Goal: Register for event/course

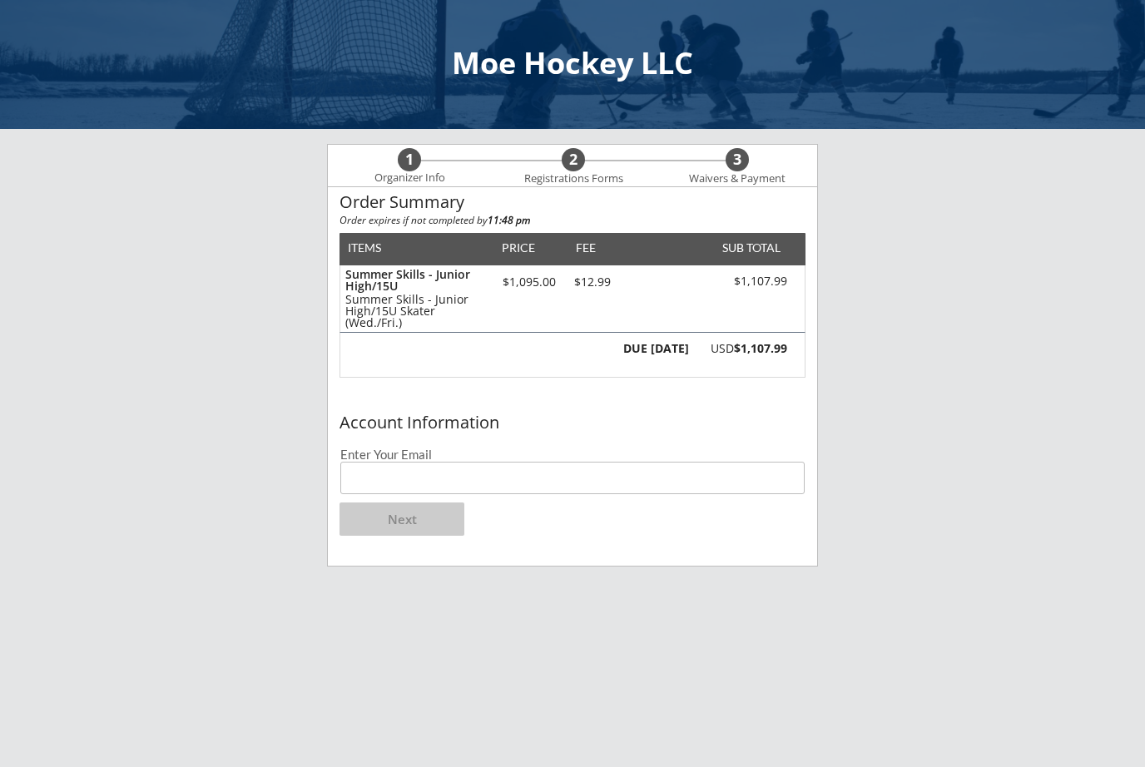
click at [630, 483] on input "email" at bounding box center [572, 478] width 464 height 32
type input "[EMAIL_ADDRESS][DOMAIN_NAME]"
click at [404, 518] on button "Next" at bounding box center [401, 519] width 125 height 33
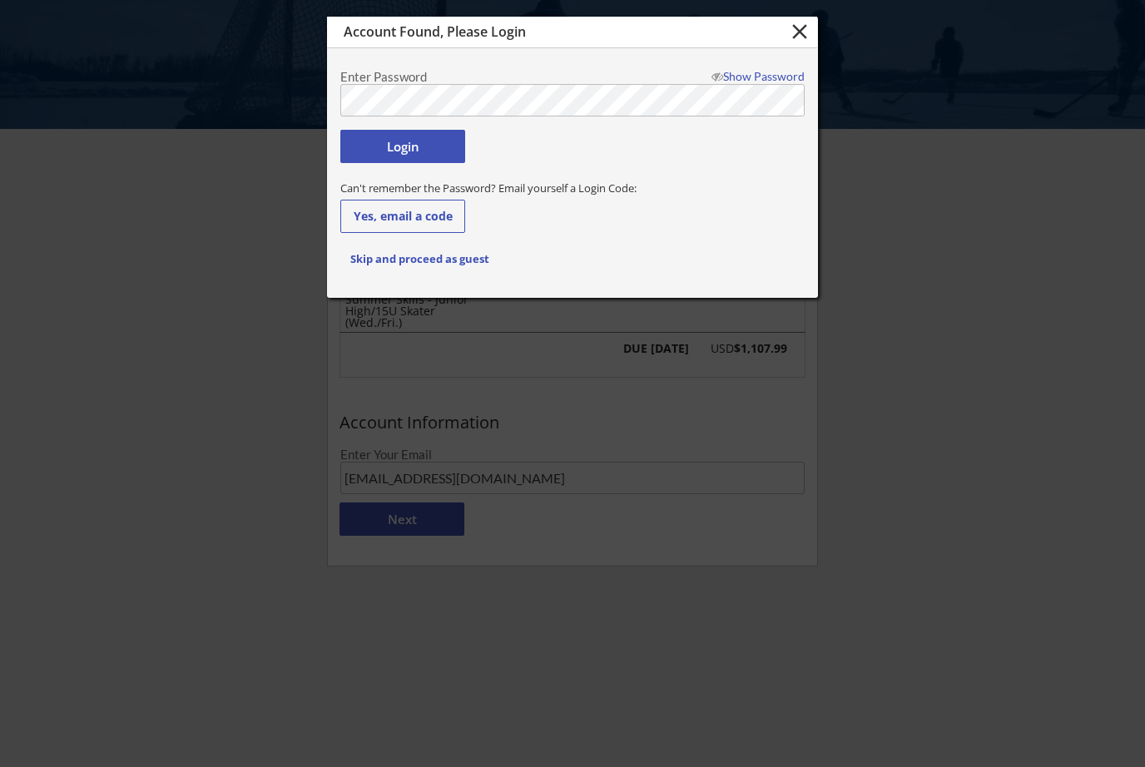
click at [419, 216] on button "Yes, email a code" at bounding box center [402, 216] width 125 height 33
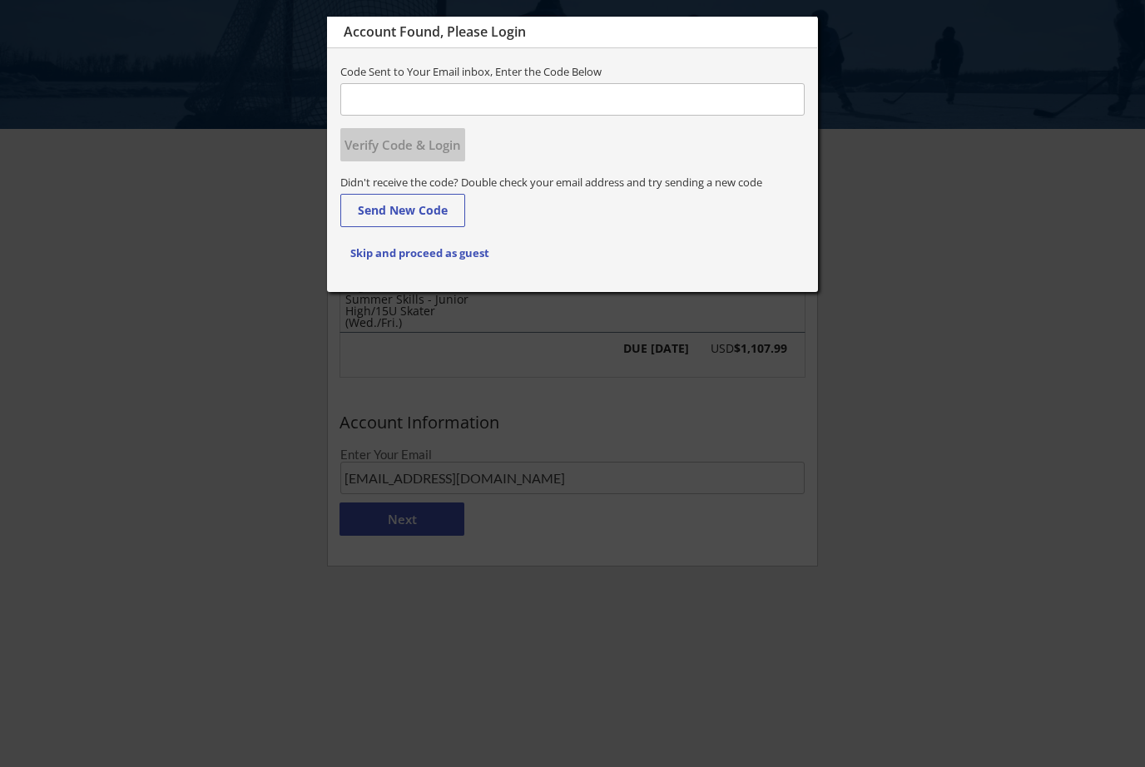
click at [538, 95] on input "input" at bounding box center [572, 99] width 464 height 32
type input "448272"
click at [433, 147] on button "Verify Code & Login" at bounding box center [402, 144] width 125 height 33
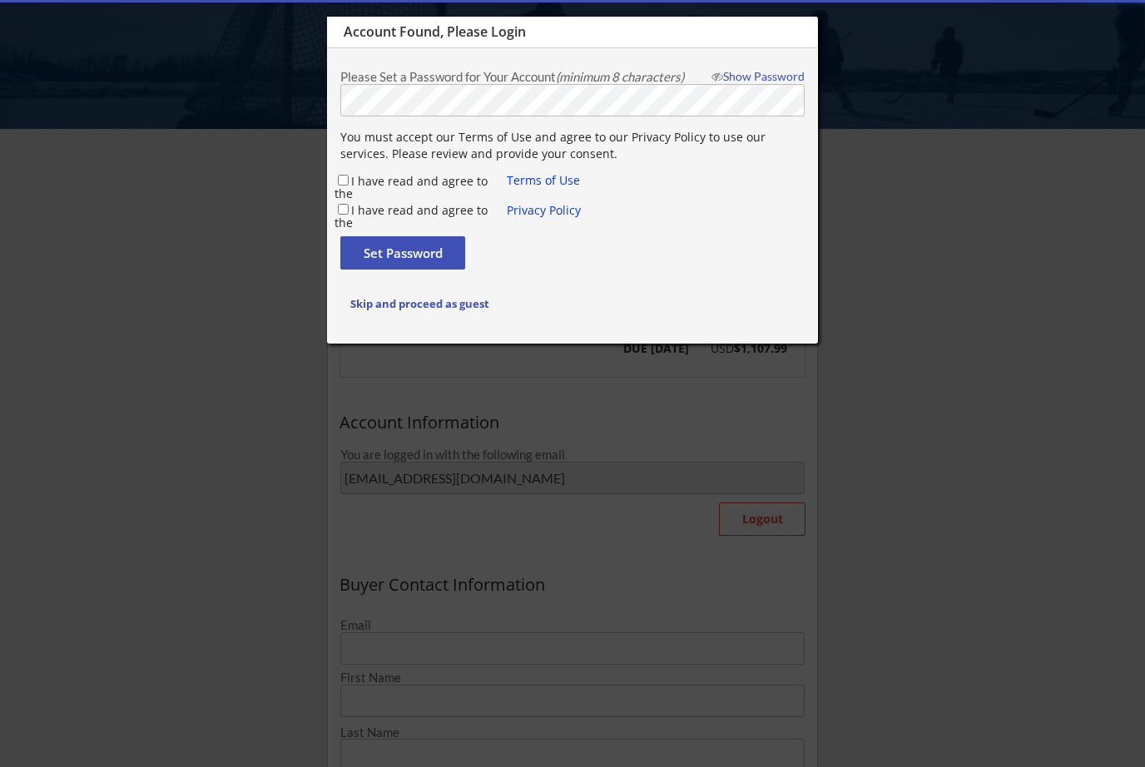
type input "[PERSON_NAME]"
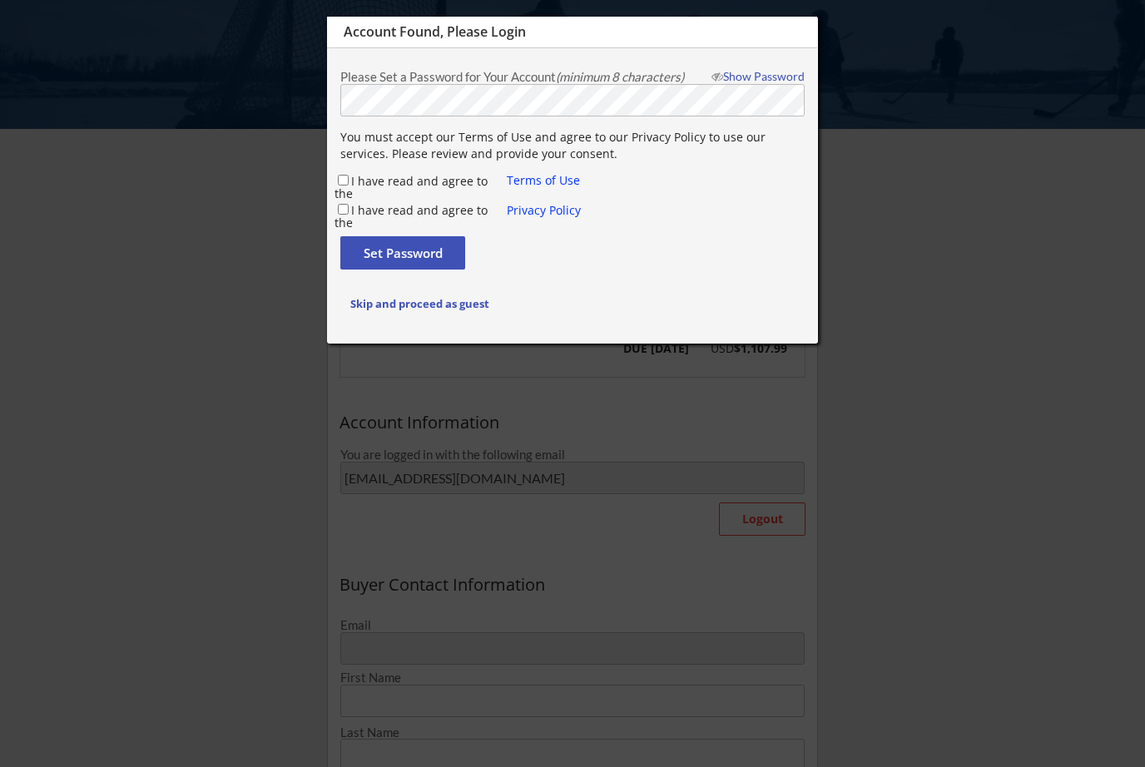
click at [345, 185] on input "I have read and agree to the" at bounding box center [343, 180] width 11 height 11
checkbox input "true"
click at [347, 206] on input "I have read and agree to the" at bounding box center [343, 209] width 11 height 11
checkbox input "true"
click at [423, 256] on button "Set Password" at bounding box center [402, 252] width 125 height 33
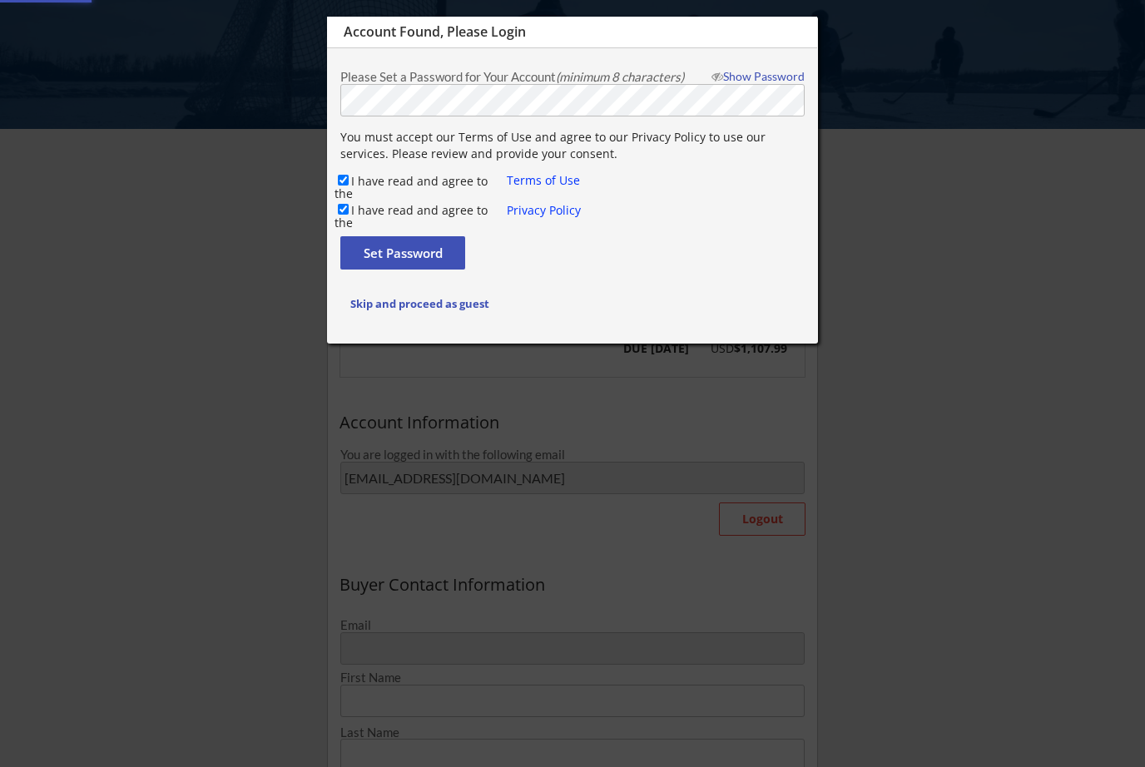
type input "[EMAIL_ADDRESS][DOMAIN_NAME]"
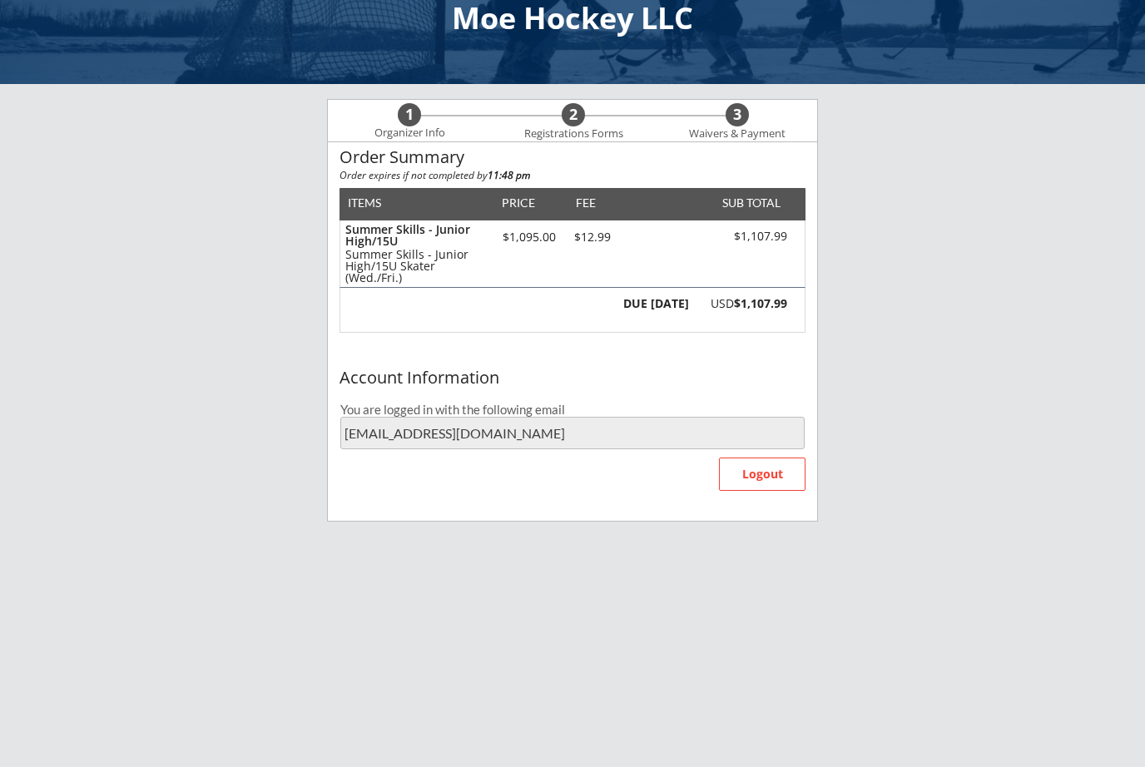
scroll to position [67, 0]
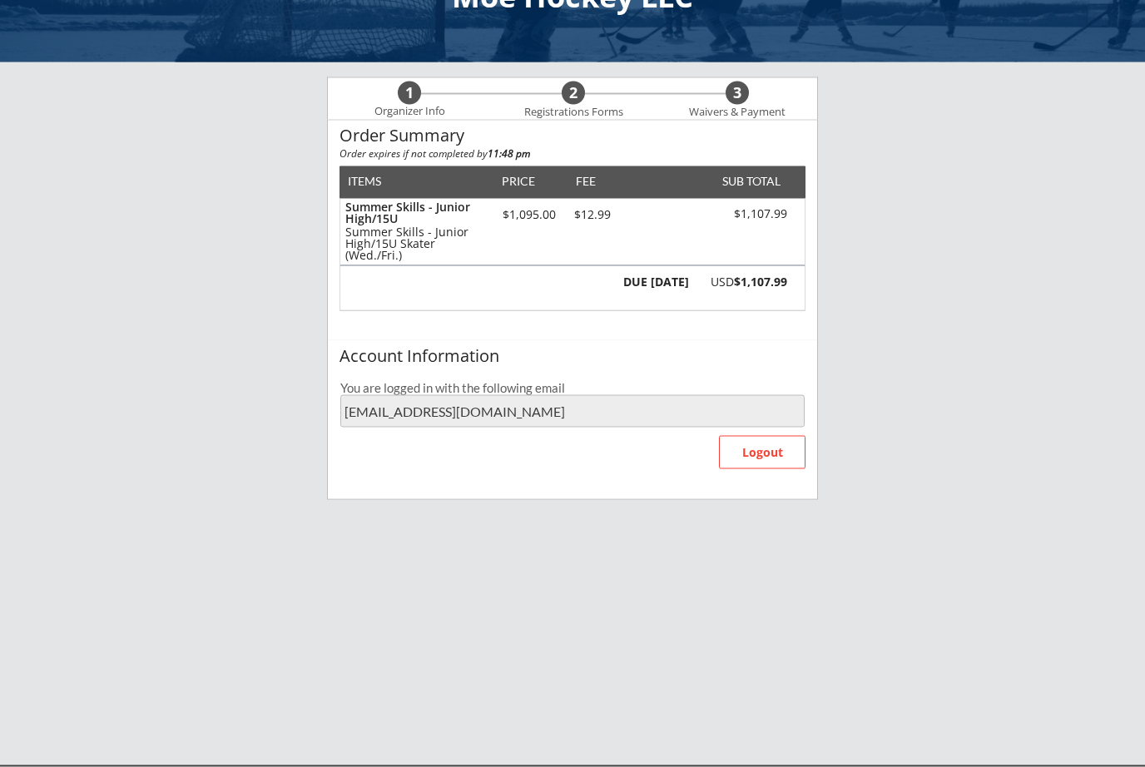
click at [414, 91] on div "1" at bounding box center [409, 93] width 23 height 18
click at [590, 97] on div "2 Registrations Forms" at bounding box center [574, 100] width 164 height 41
click at [741, 96] on div "3" at bounding box center [737, 93] width 23 height 18
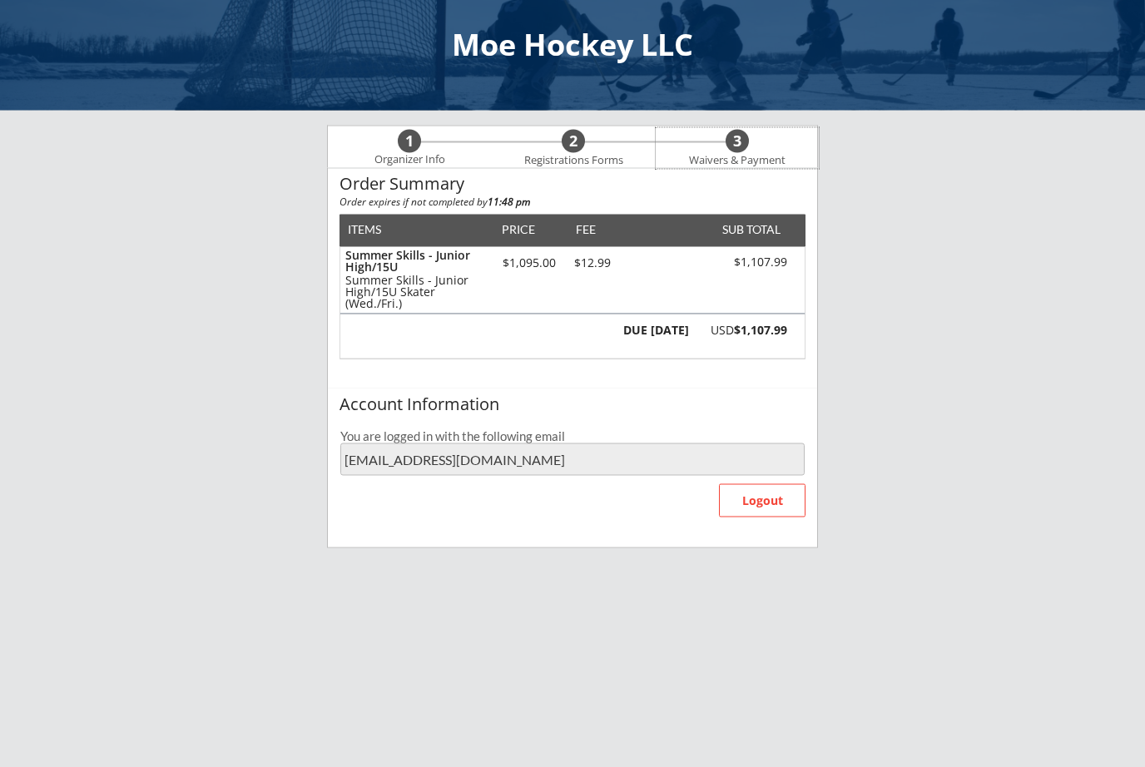
scroll to position [0, 0]
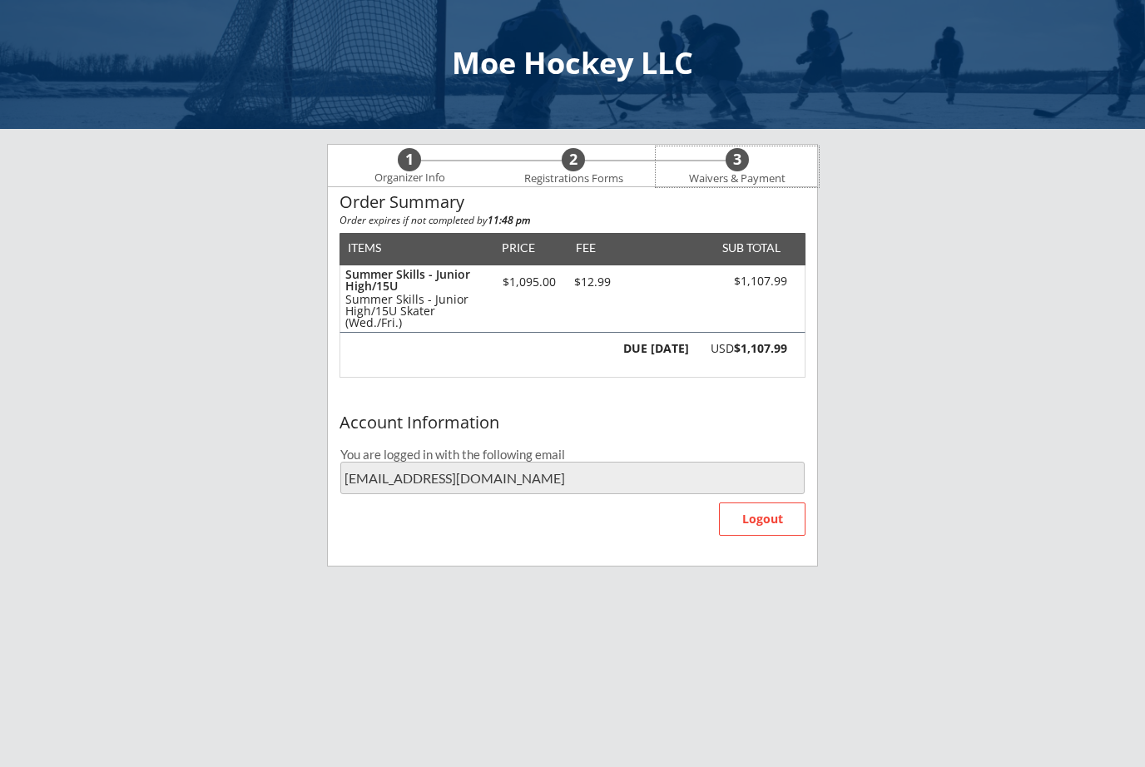
click at [766, 523] on button "Logout" at bounding box center [762, 519] width 87 height 33
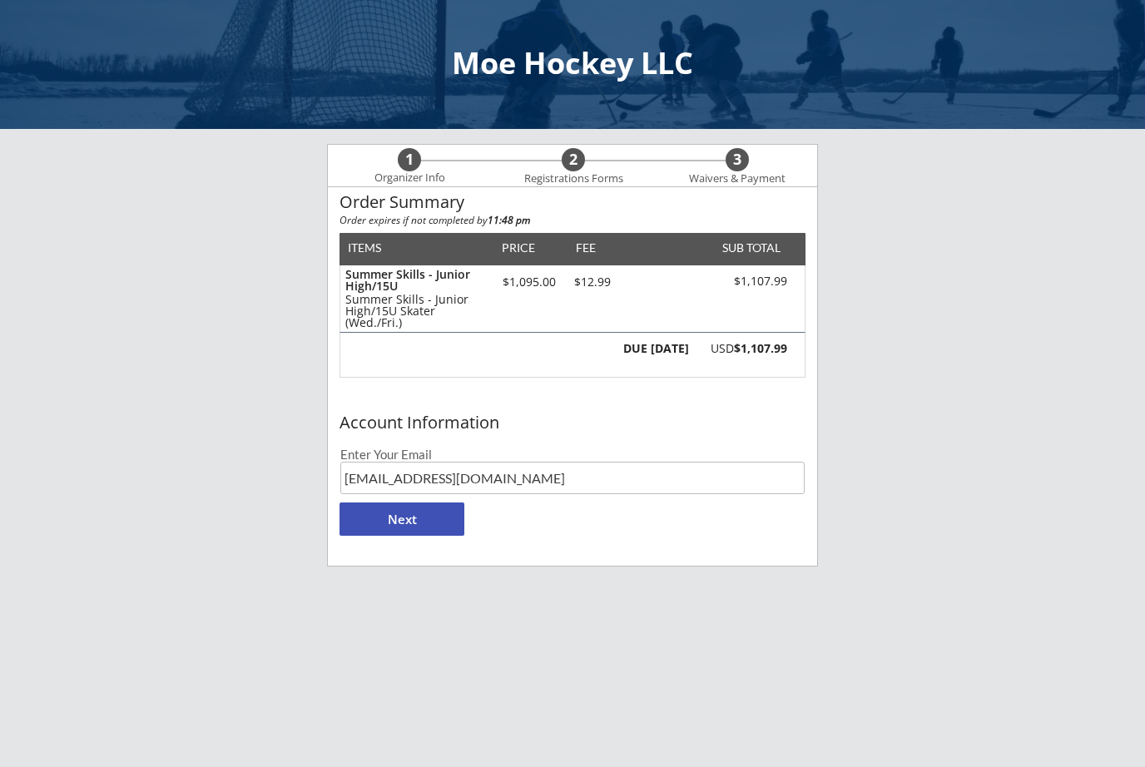
click at [418, 522] on button "Next" at bounding box center [401, 519] width 125 height 33
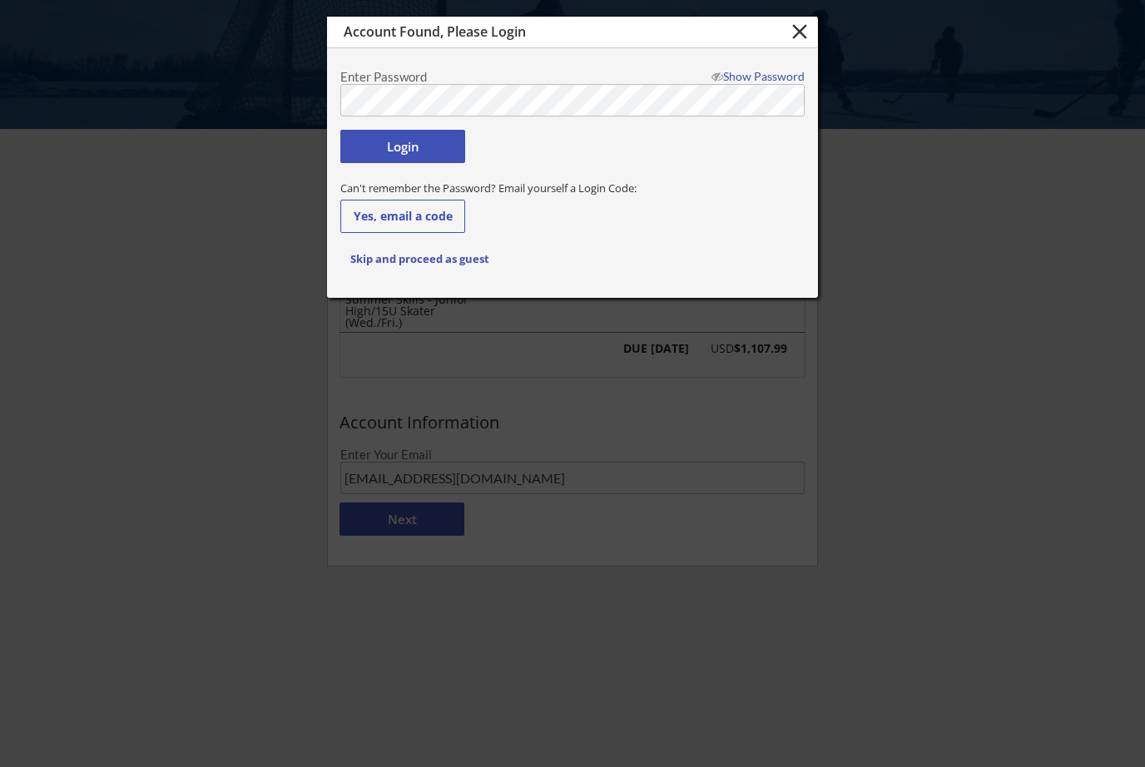
click at [414, 146] on button "Login" at bounding box center [402, 146] width 125 height 33
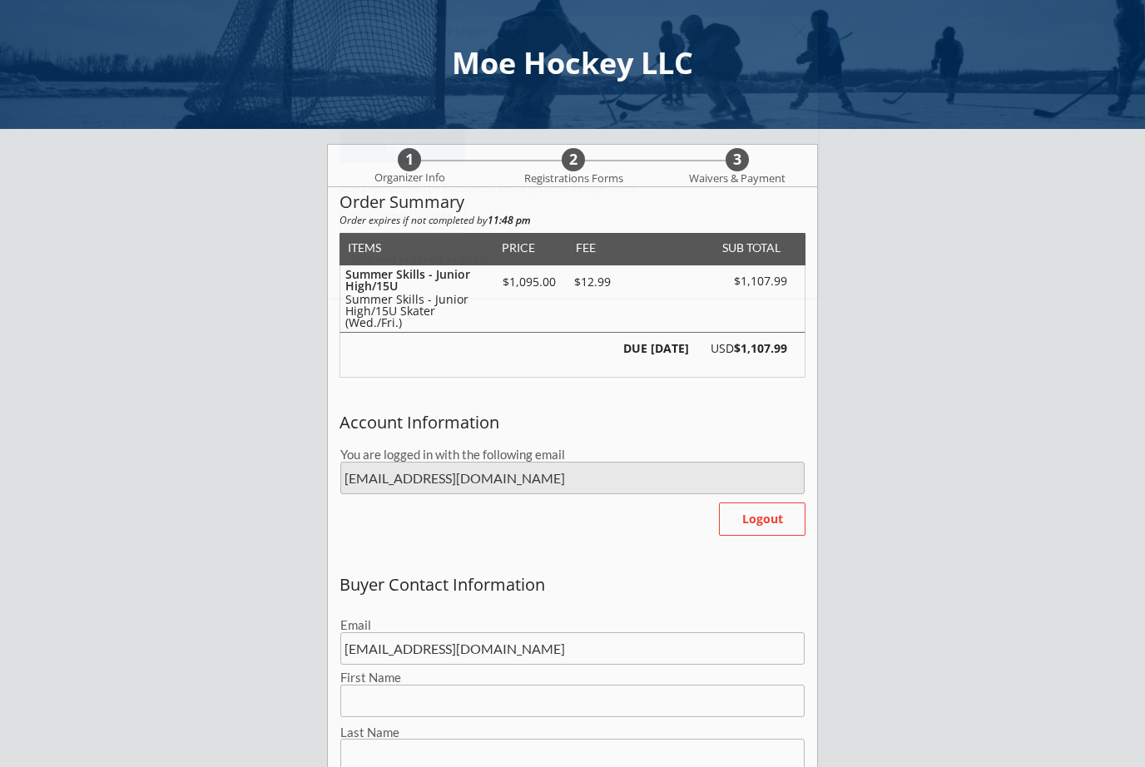
type input "[PERSON_NAME]"
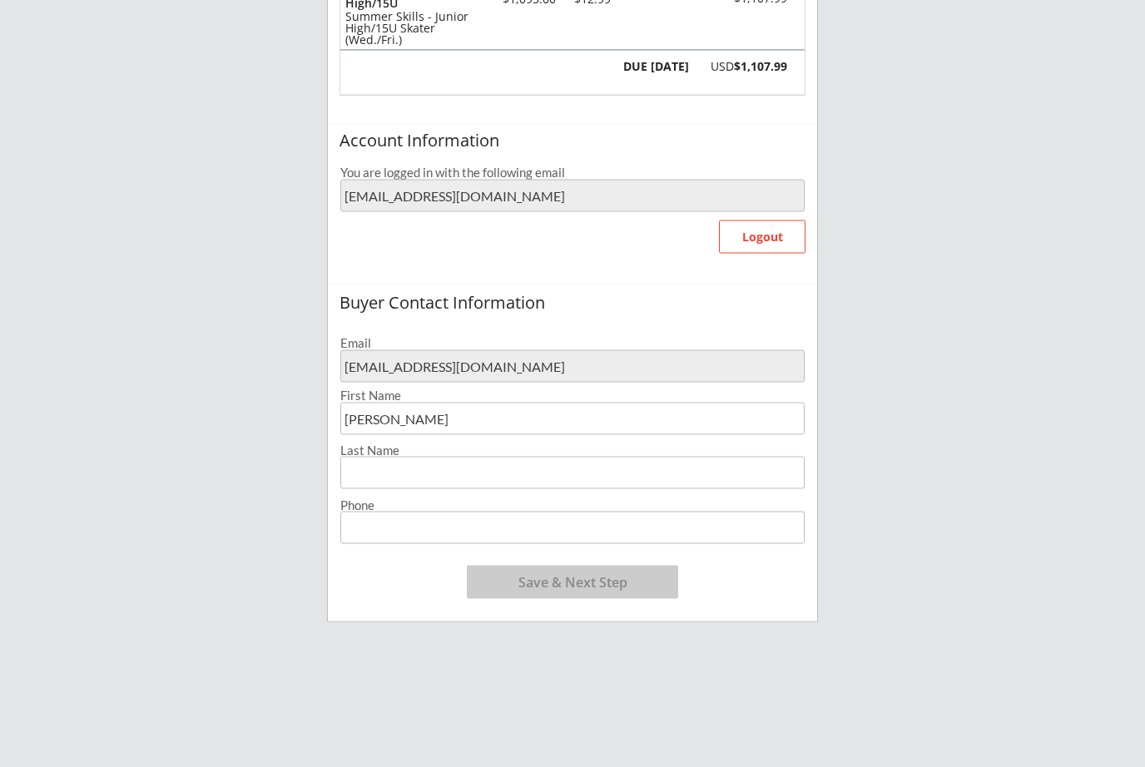
scroll to position [282, 0]
click at [533, 476] on input "input" at bounding box center [572, 473] width 464 height 32
type input "[PERSON_NAME]"
click at [376, 527] on input "tel" at bounding box center [572, 528] width 464 height 32
type input "[PHONE_NUMBER]"
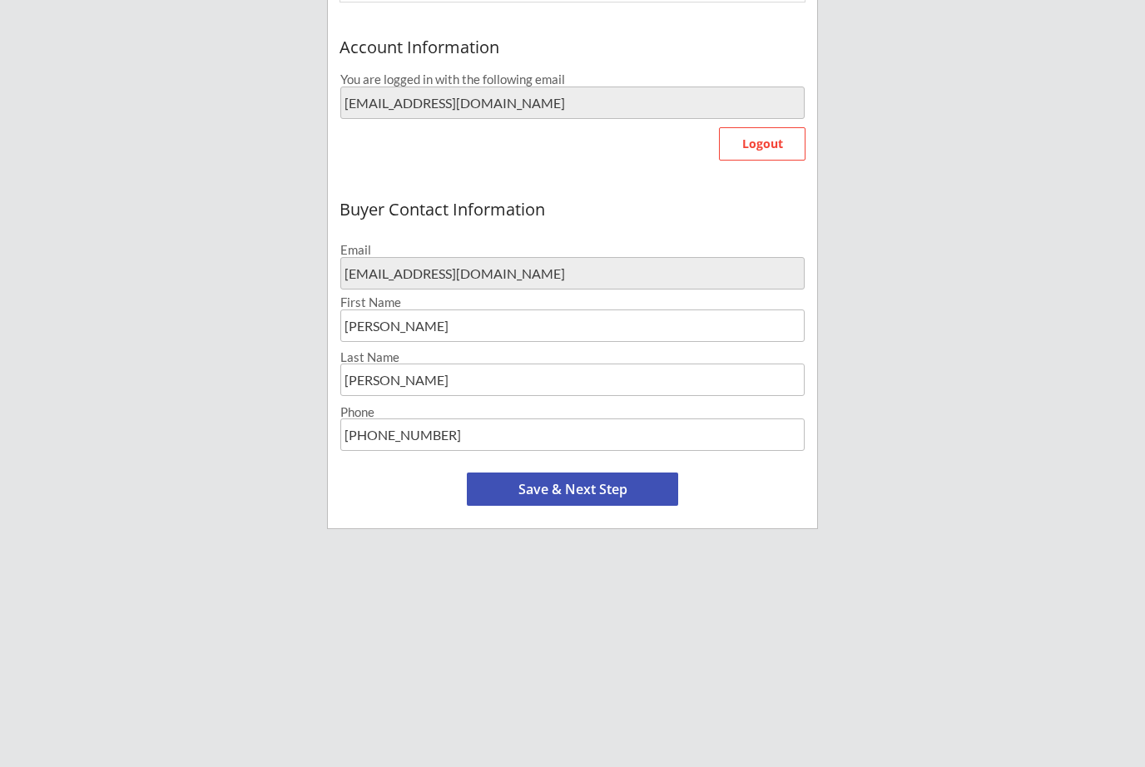
scroll to position [374, 0]
click at [592, 487] on button "Save & Next Step" at bounding box center [572, 490] width 211 height 33
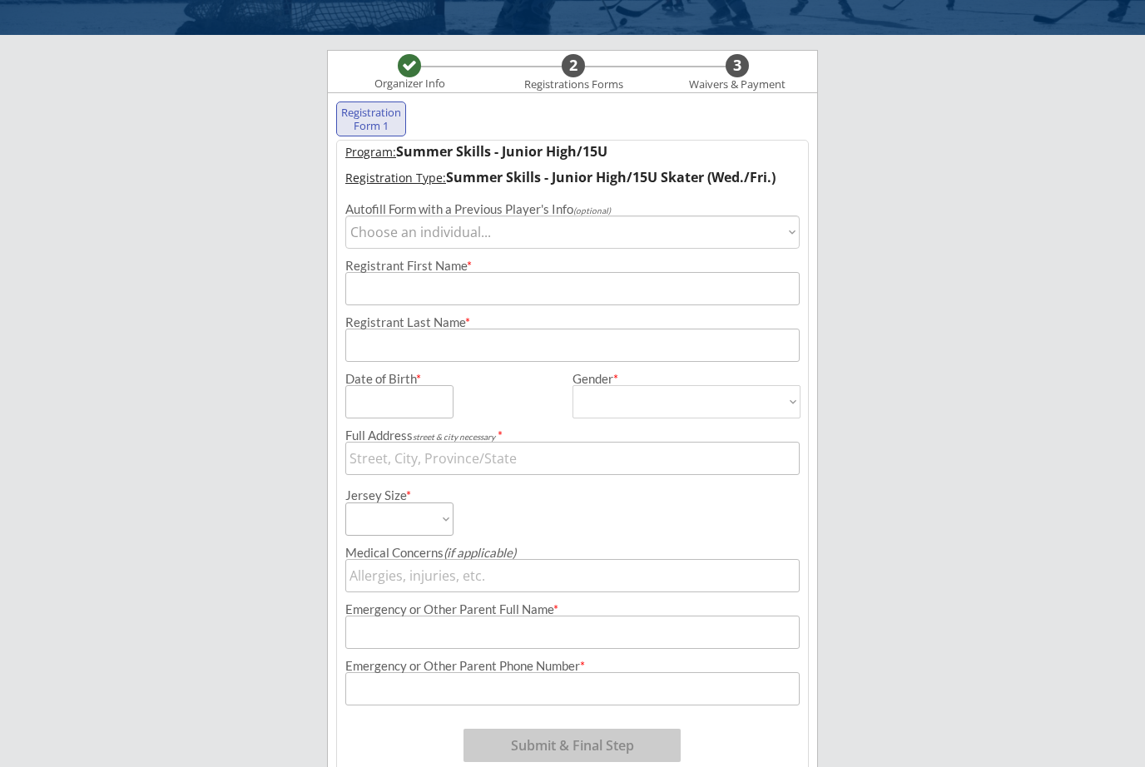
scroll to position [93, 0]
click at [782, 233] on select "Choose an individual... [PERSON_NAME]" at bounding box center [572, 232] width 454 height 33
select select ""1348695171700984260__LOOKUP__1719340575669x149470267580088320""
type input "Mckayla"
type input "[PERSON_NAME]"
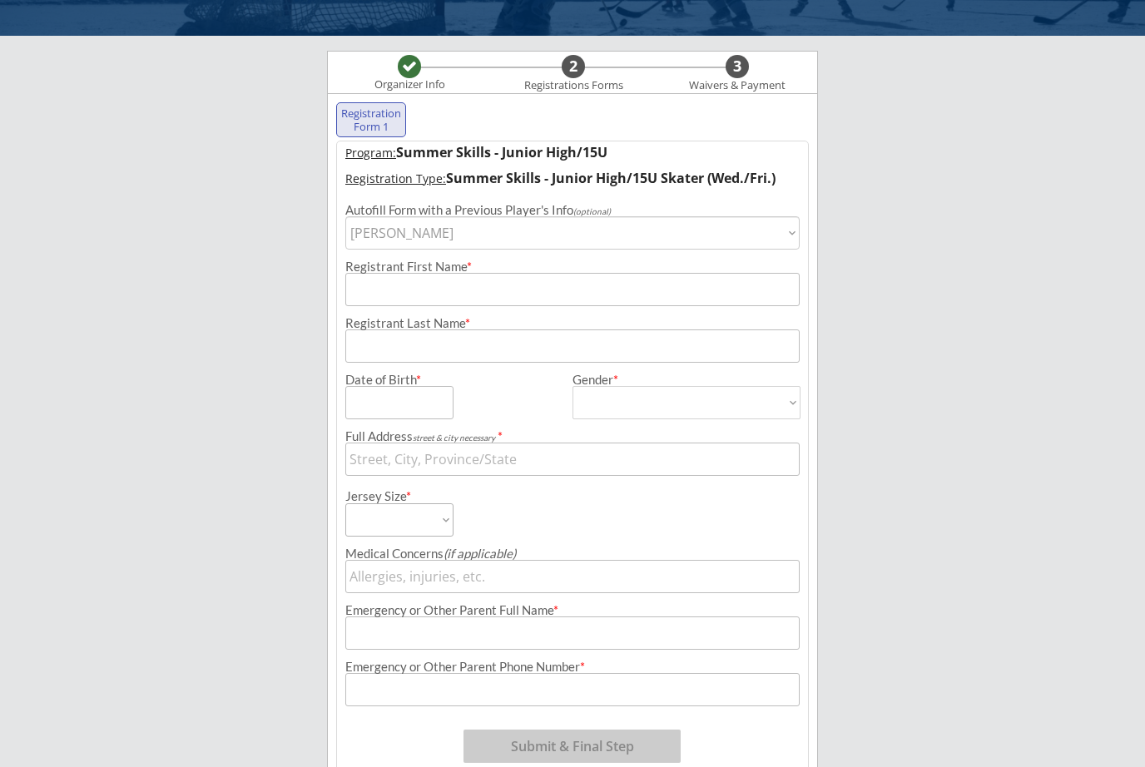
type input "[DATE]"
type input "[STREET_ADDRESS][PERSON_NAME]"
type input "[DEMOGRAPHIC_DATA]"
select select ""[DEMOGRAPHIC_DATA]""
select select ""Adult Small""
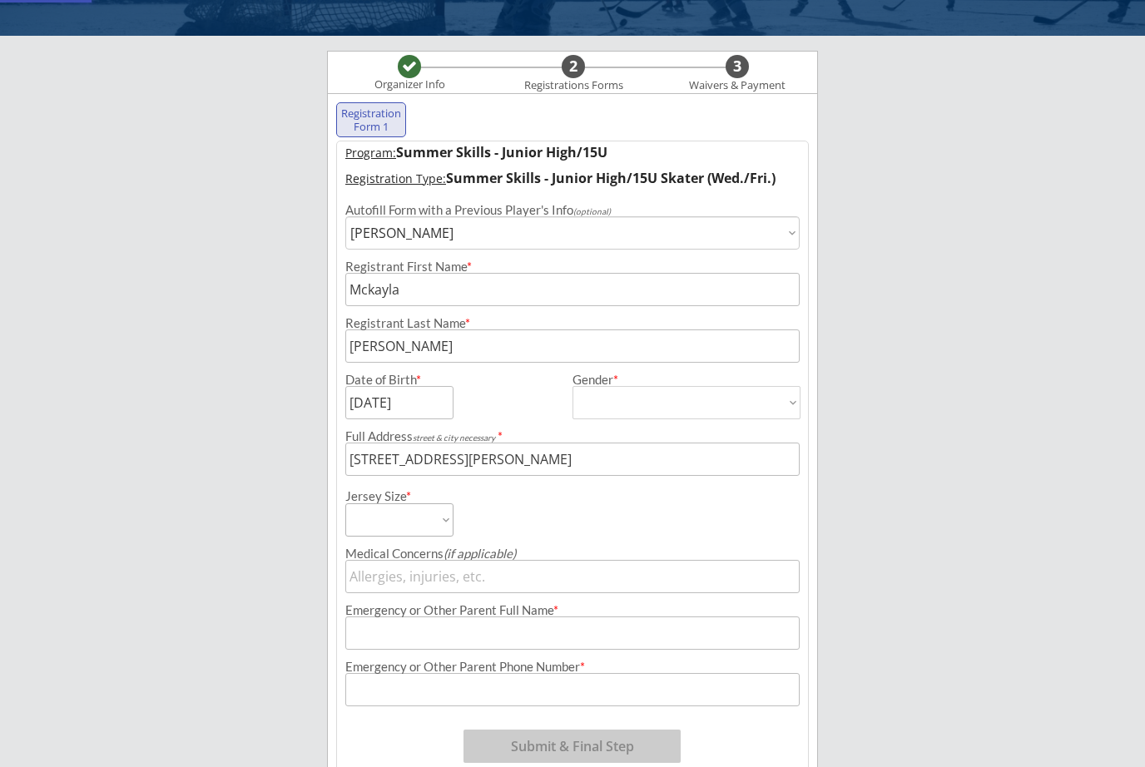
type input "None"
type input "[PERSON_NAME]"
type input "[PHONE_NUMBER]"
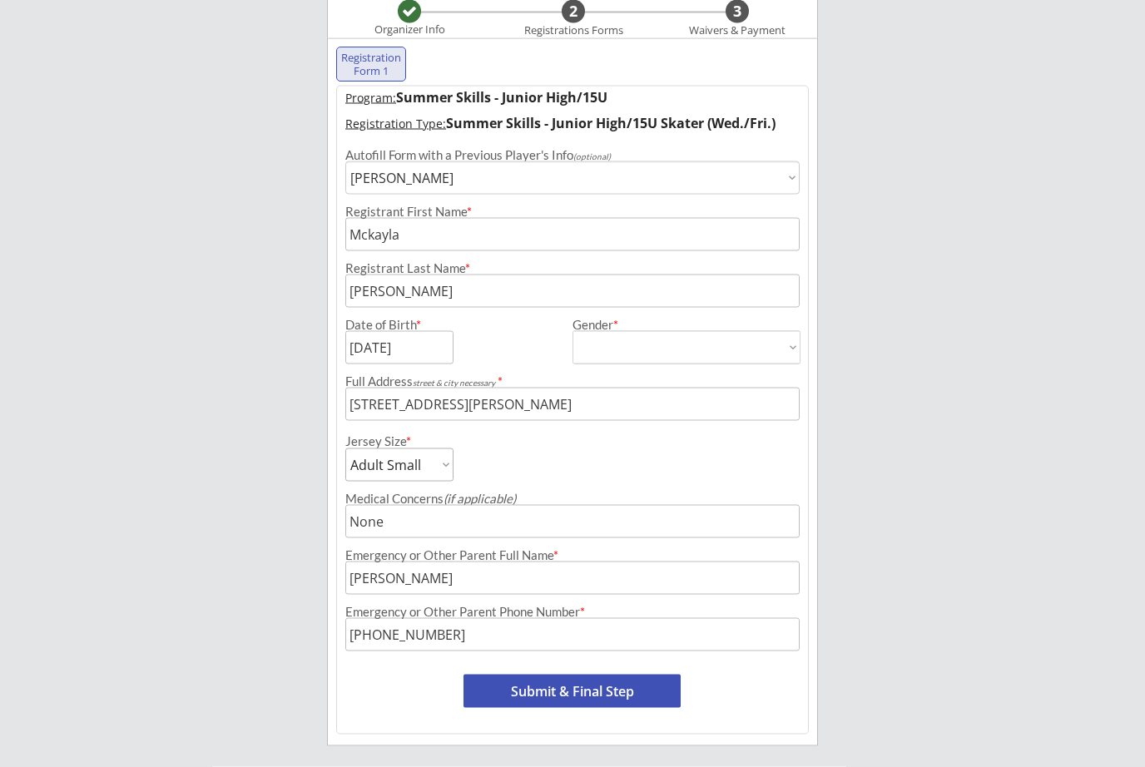
scroll to position [152, 0]
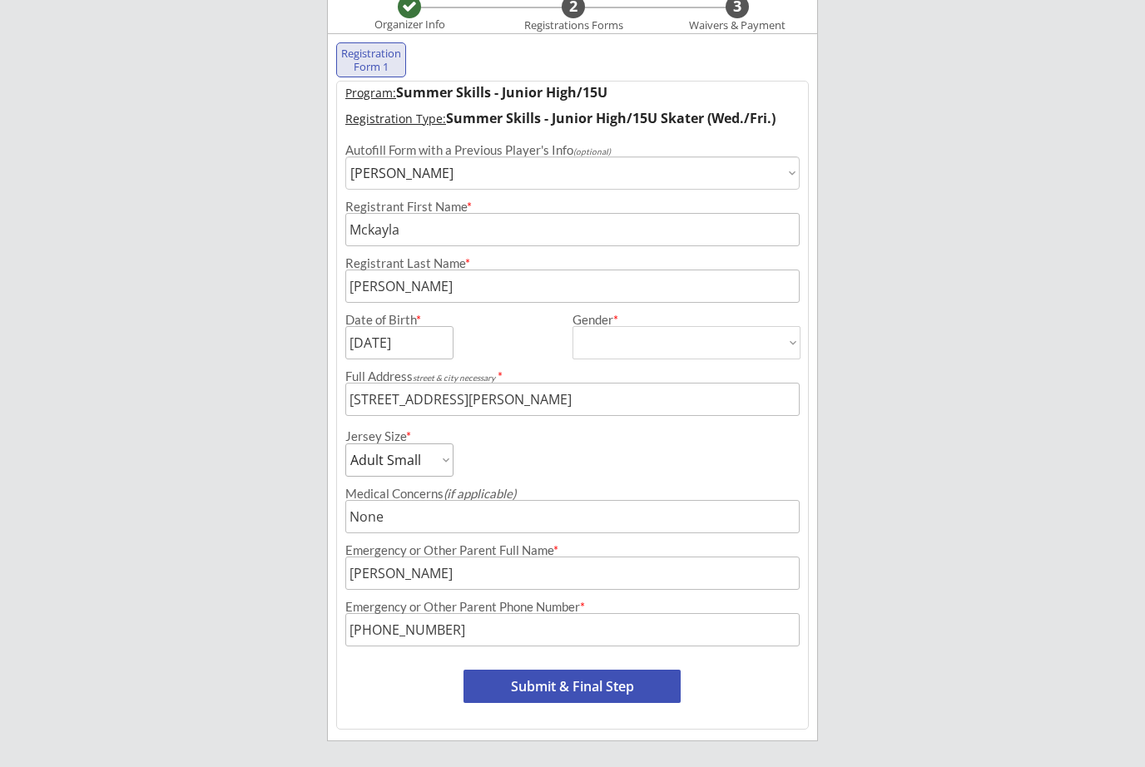
click at [445, 231] on input "input" at bounding box center [572, 229] width 454 height 33
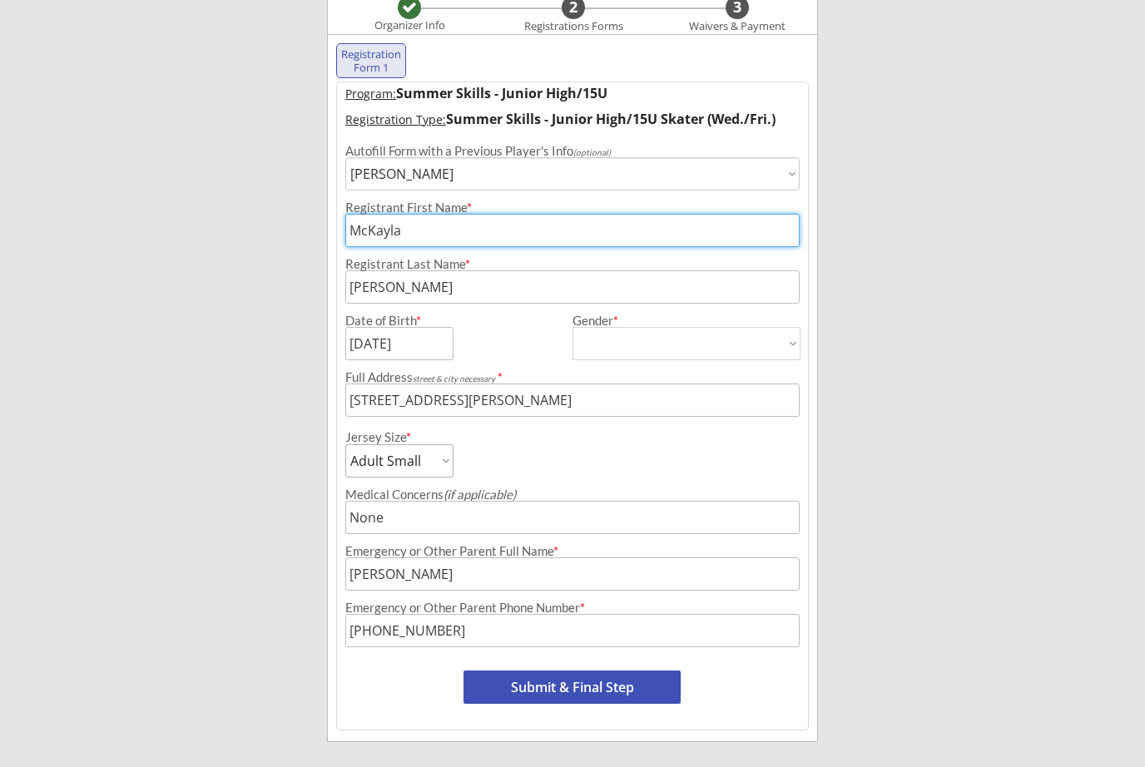
type input "McKayla"
click at [489, 174] on select "Choose an individual... [PERSON_NAME]" at bounding box center [572, 173] width 454 height 33
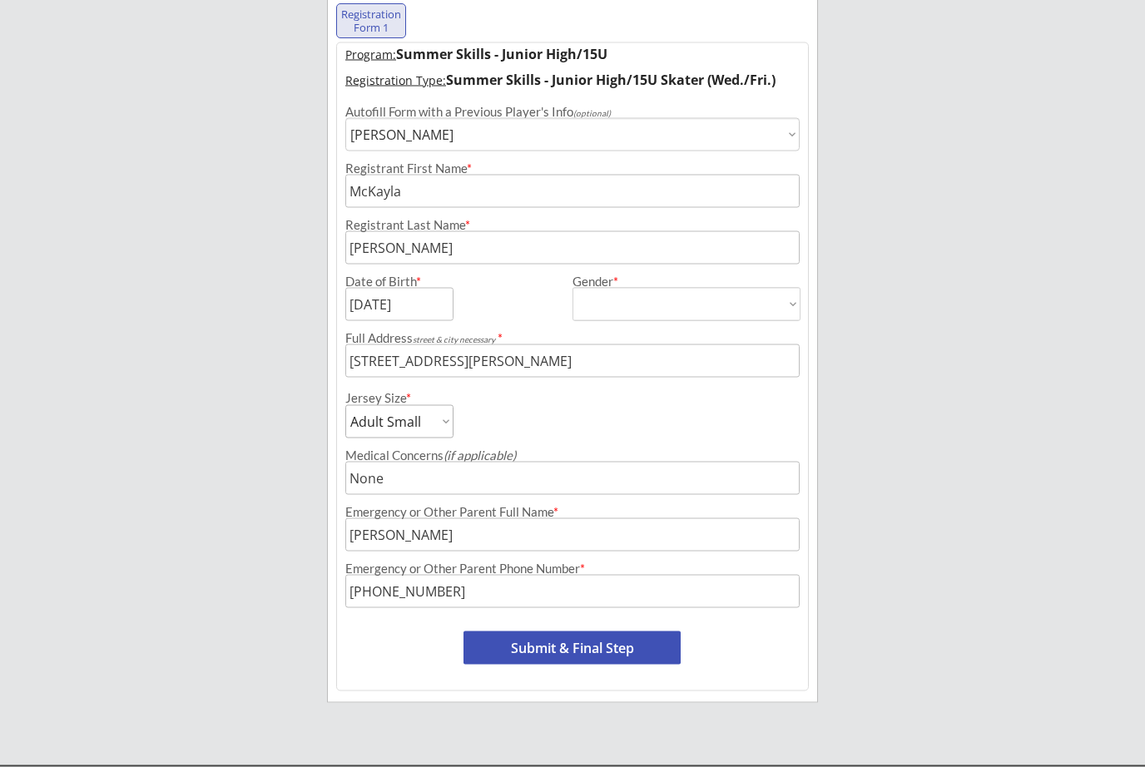
click at [687, 358] on input "input" at bounding box center [572, 360] width 454 height 33
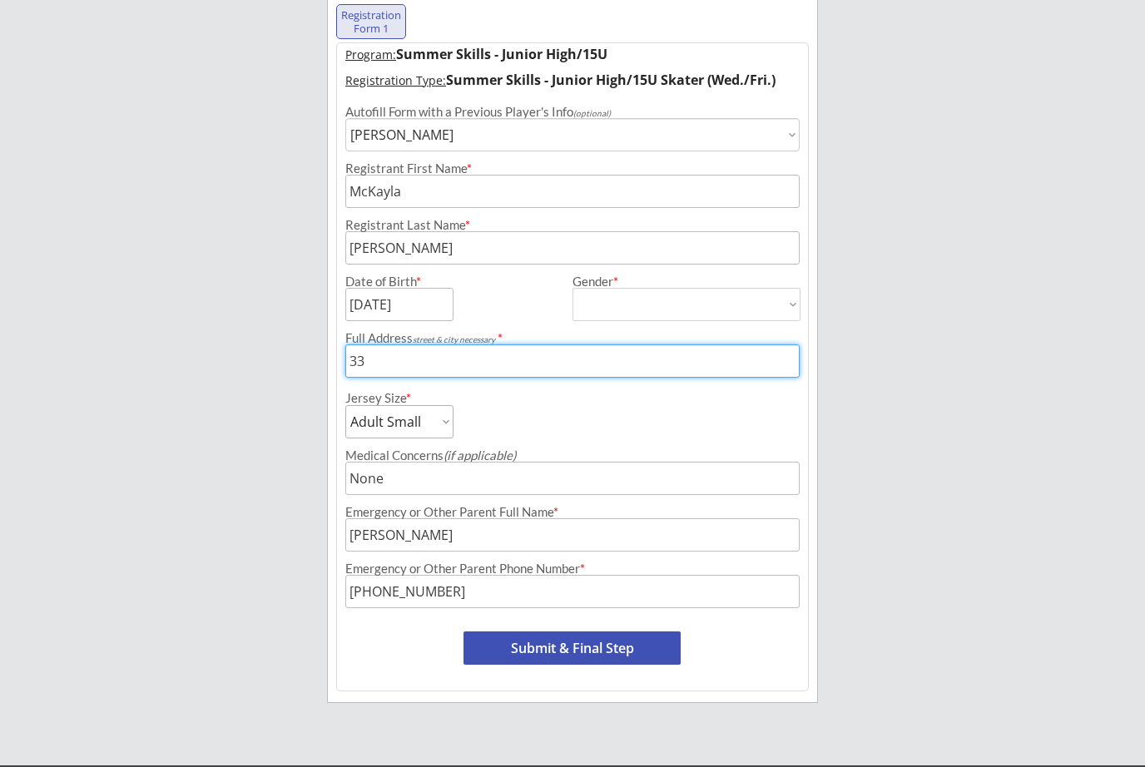
type input "3"
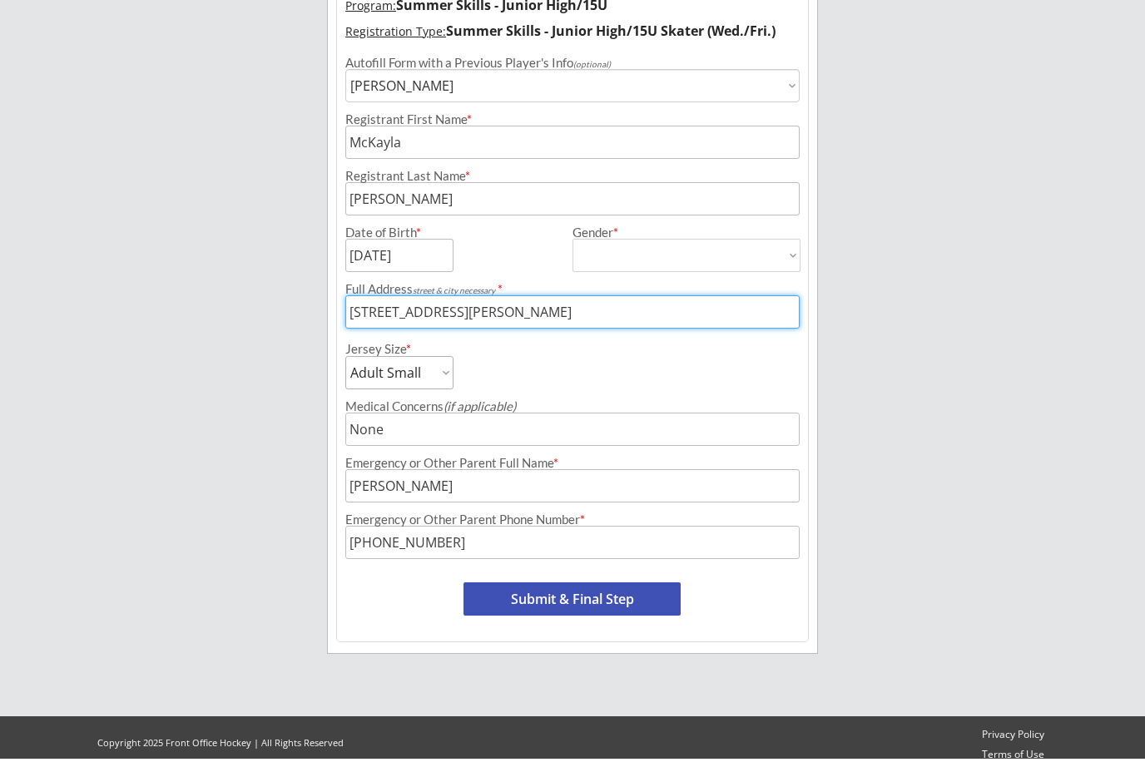
scroll to position [246, 0]
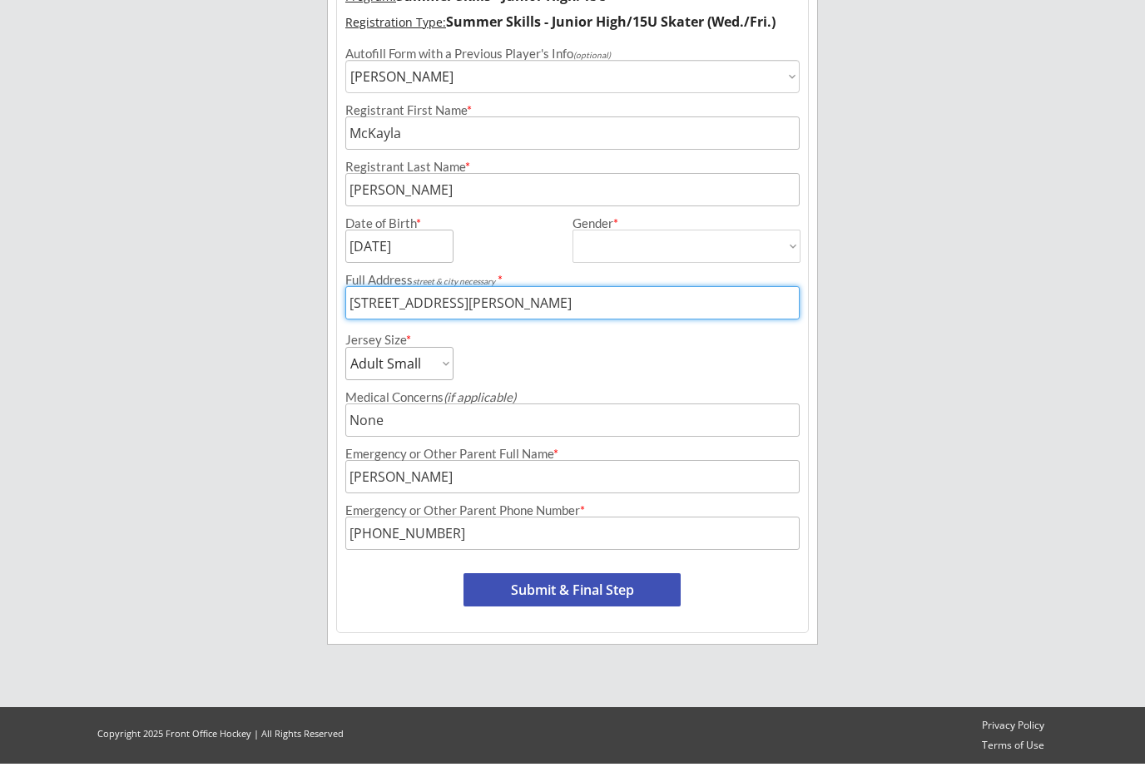
type input "[STREET_ADDRESS][PERSON_NAME]"
click at [580, 591] on button "Submit & Final Step" at bounding box center [571, 593] width 217 height 33
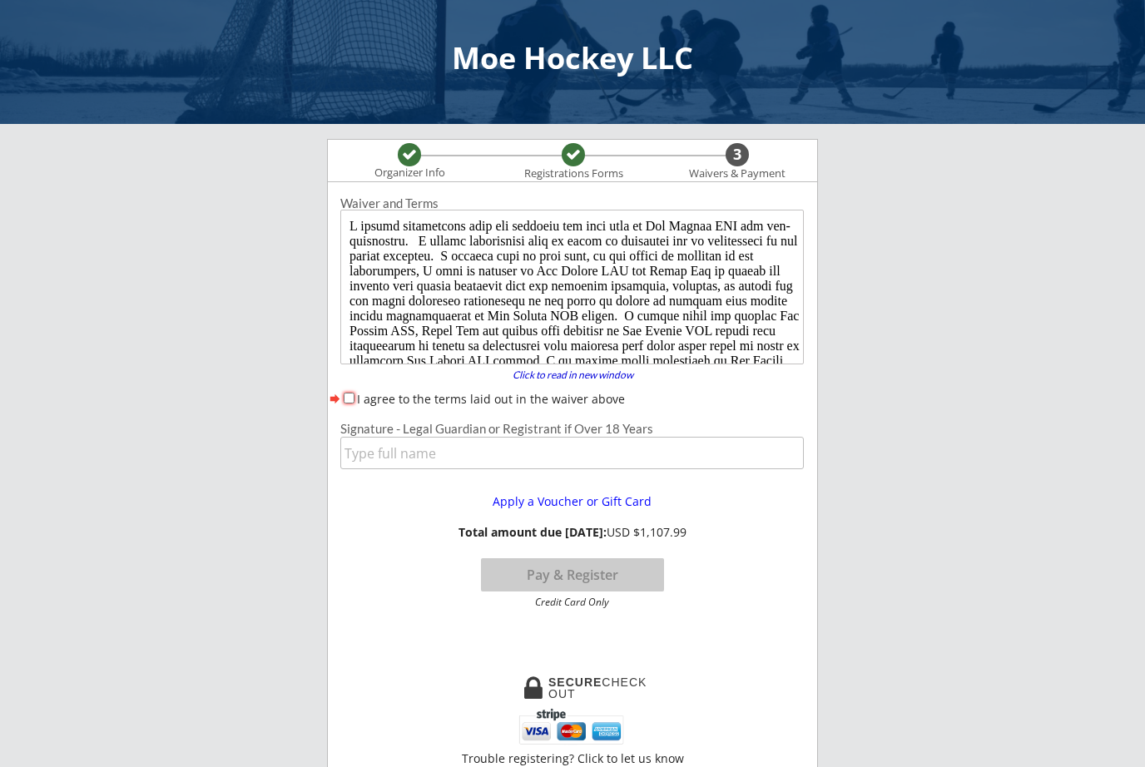
scroll to position [0, 0]
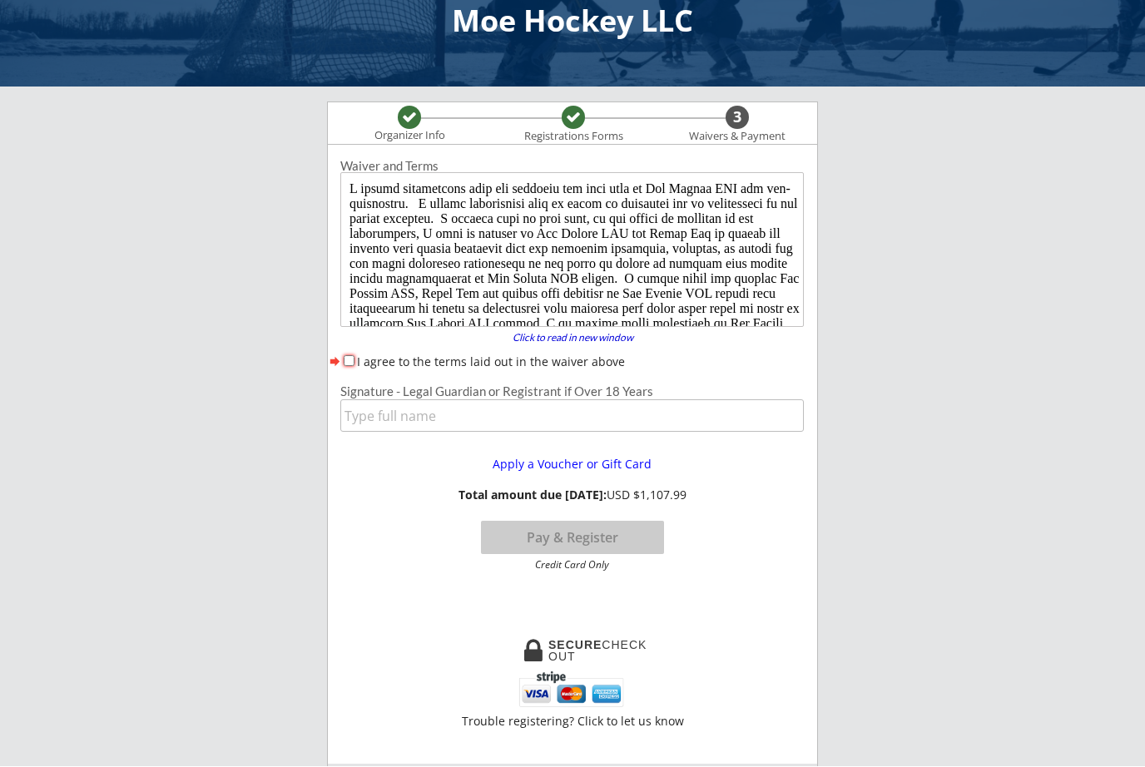
click at [353, 366] on input "I agree to the terms laid out in the waiver above" at bounding box center [349, 361] width 11 height 11
checkbox input "true"
click at [411, 416] on input "input" at bounding box center [571, 415] width 463 height 32
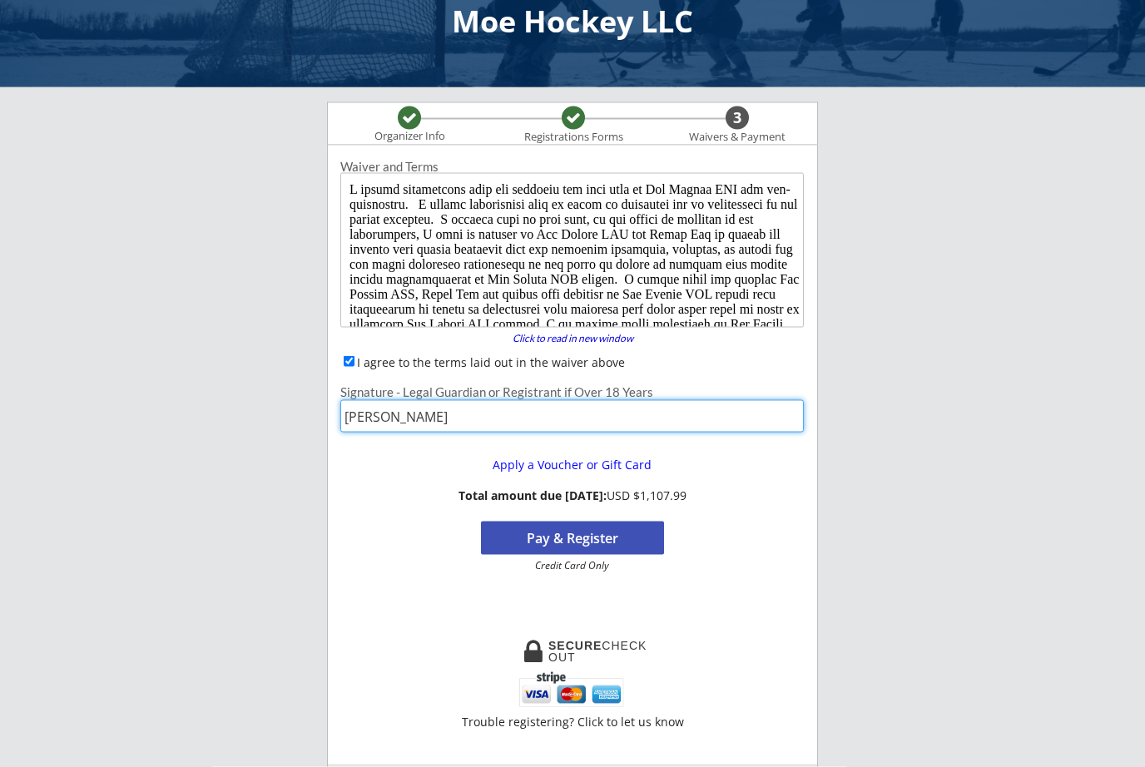
type input "[PERSON_NAME]"
click at [609, 539] on button "Pay & Register" at bounding box center [572, 538] width 183 height 33
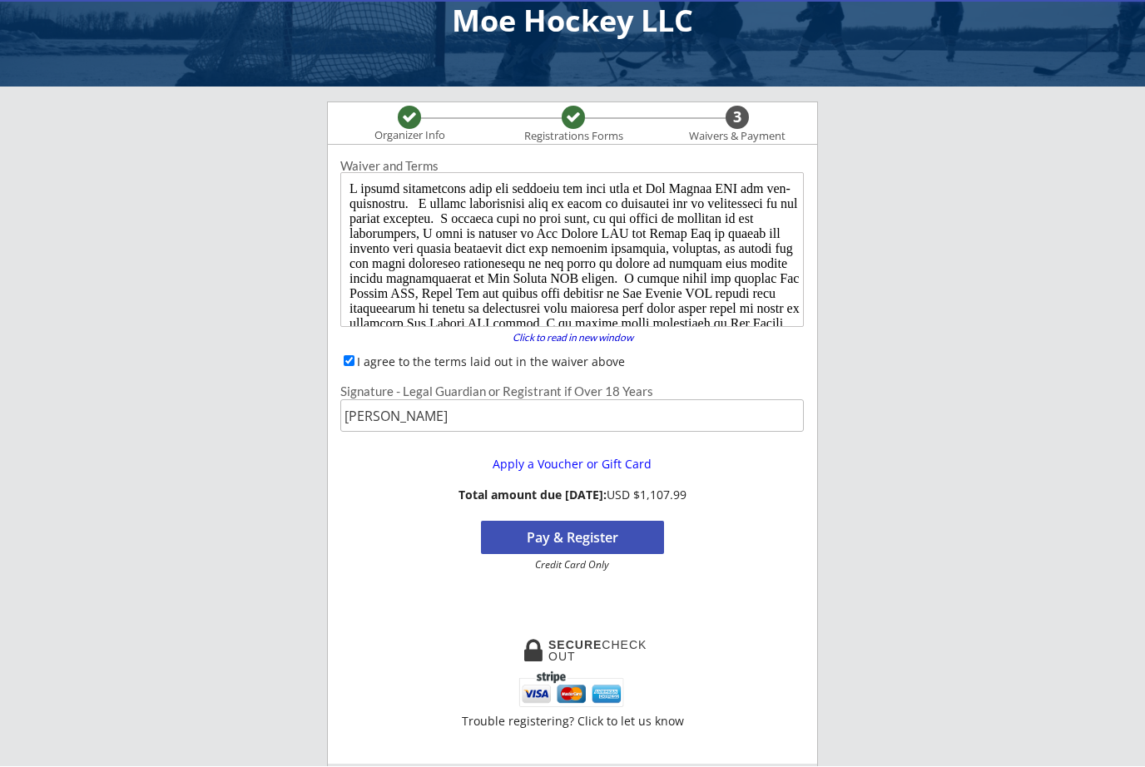
scroll to position [42, 0]
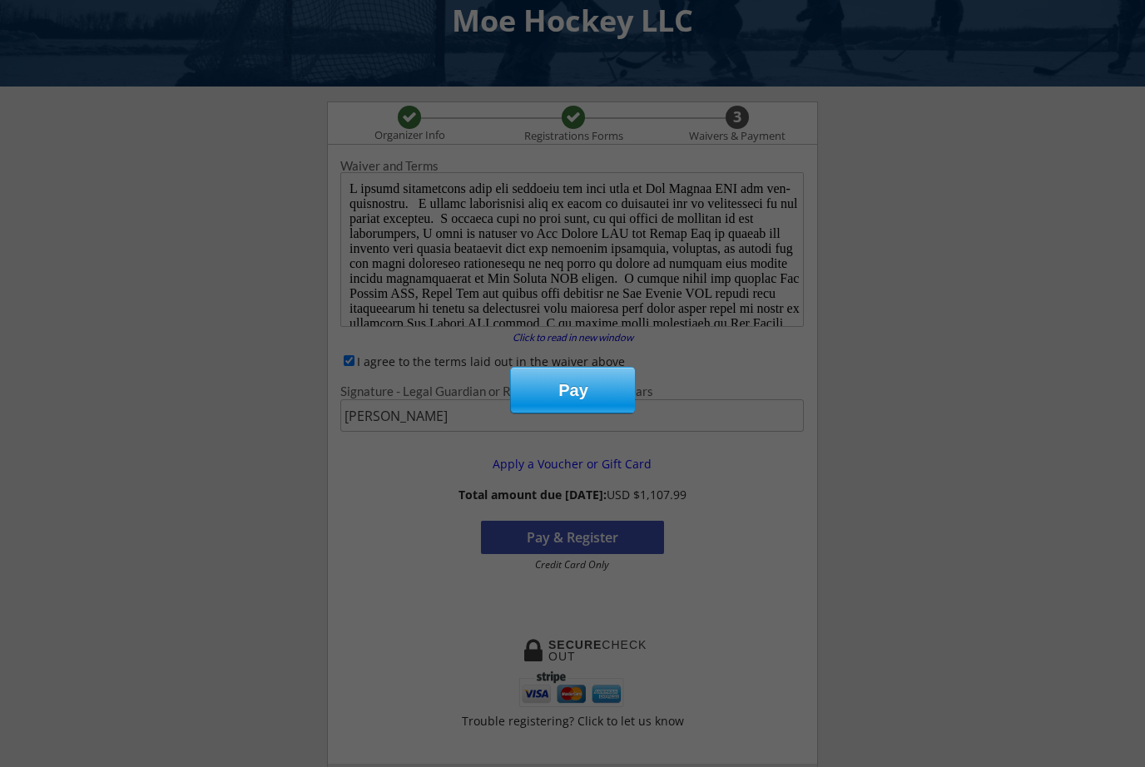
click at [584, 390] on div "Pay" at bounding box center [573, 390] width 125 height 45
